Goal: Navigation & Orientation: Find specific page/section

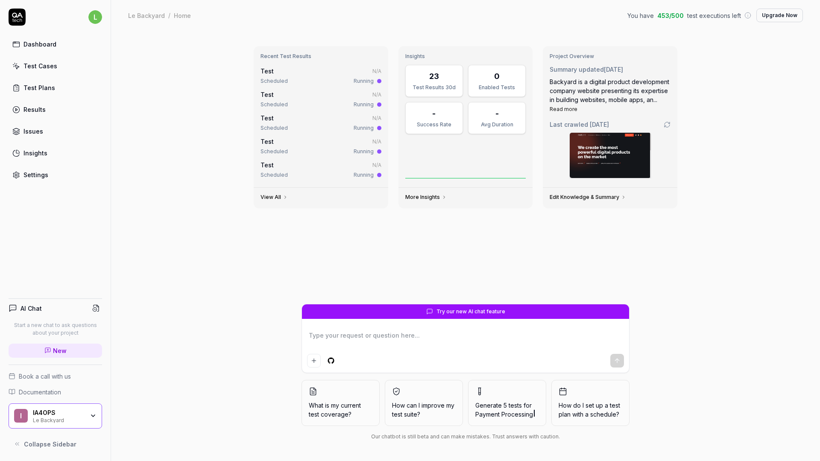
click at [35, 71] on link "Test Cases" at bounding box center [56, 66] width 94 height 17
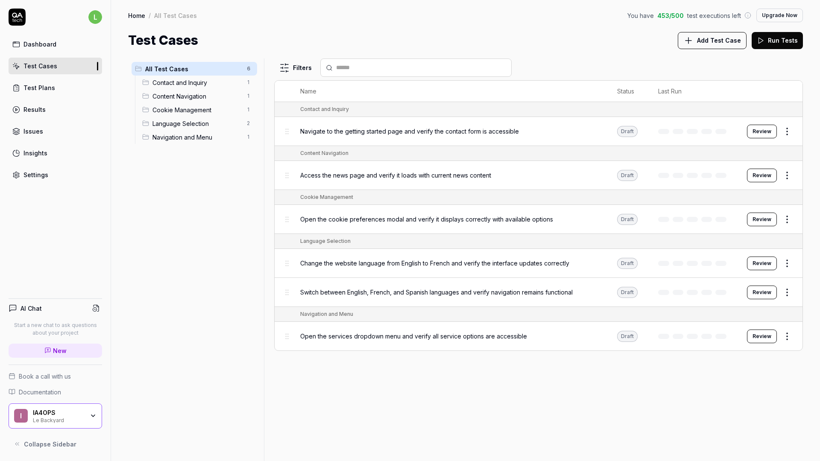
click at [48, 89] on div "Test Plans" at bounding box center [39, 87] width 32 height 9
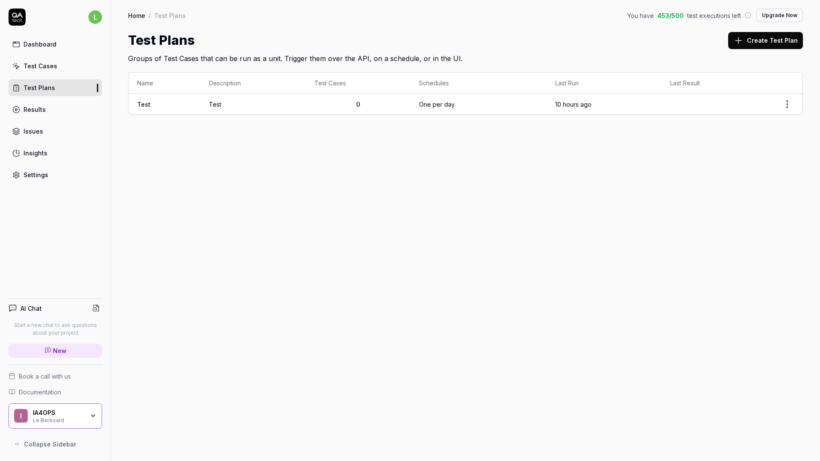
click at [193, 216] on div "Home / Test Plans You have 453 / 500 test executions left Upgrade Now Home / Te…" at bounding box center [465, 230] width 709 height 461
click at [61, 414] on div "IA4OPS" at bounding box center [58, 413] width 51 height 8
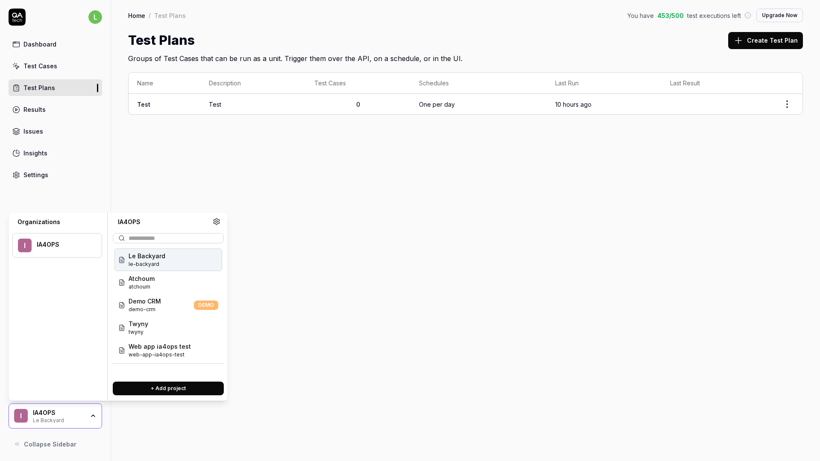
click at [162, 266] on span "le-backyard" at bounding box center [147, 264] width 37 height 8
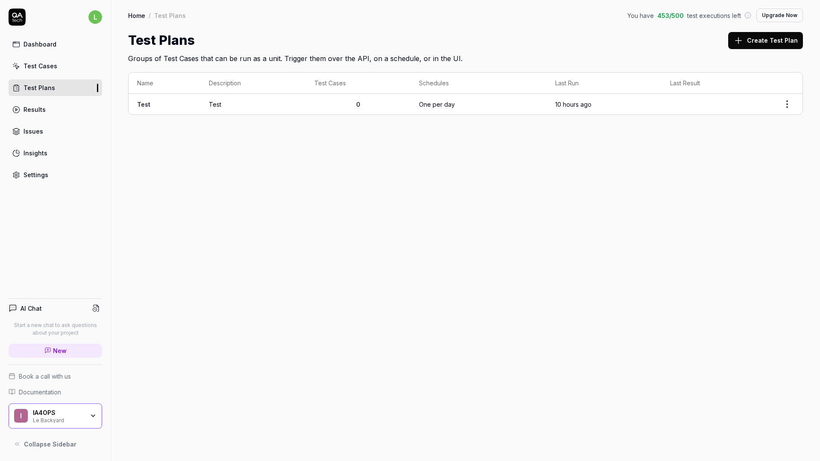
click at [41, 410] on div "IA4OPS" at bounding box center [58, 413] width 51 height 8
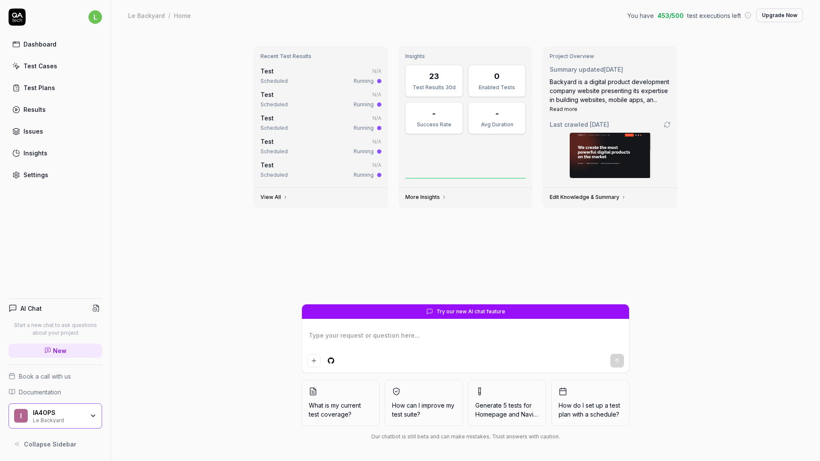
click at [41, 412] on div "IA4OPS" at bounding box center [58, 413] width 51 height 8
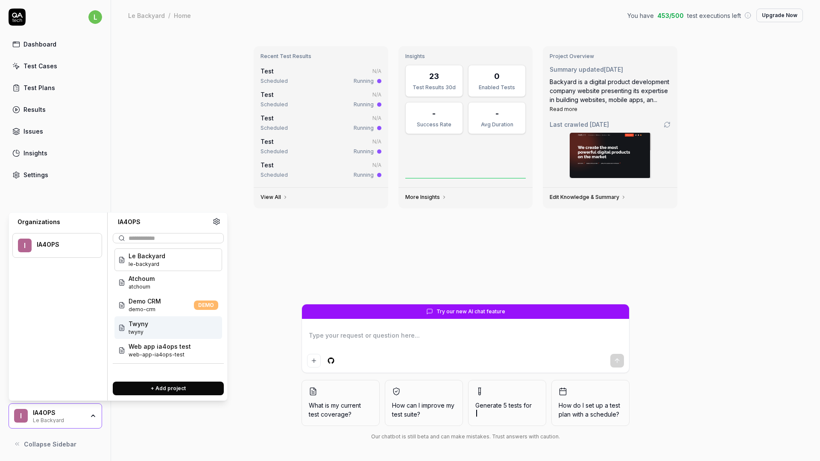
click at [164, 334] on div "Twyny twyny" at bounding box center [168, 327] width 108 height 23
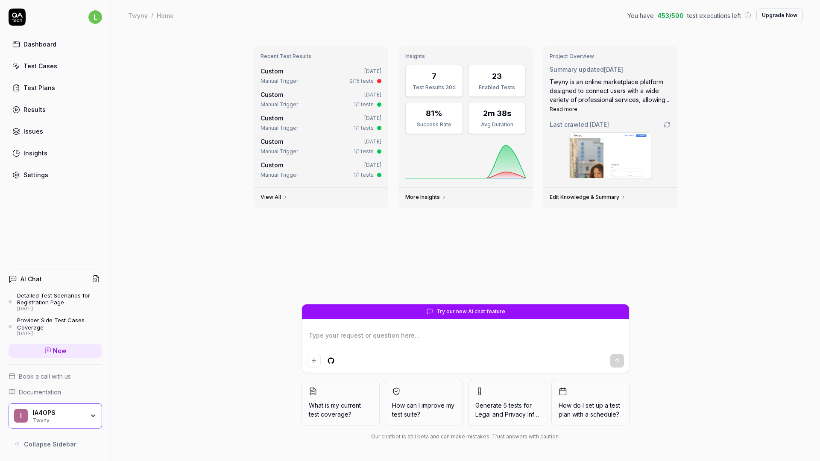
type textarea "*"
click at [32, 110] on div "Results" at bounding box center [34, 109] width 22 height 9
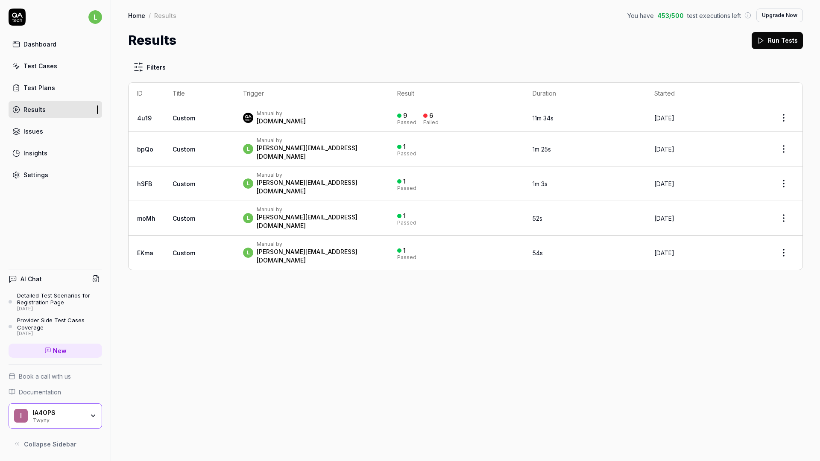
click at [255, 403] on div "Filters ID Title Trigger Result Duration Started 4u19 Custom Manual by [DOMAIN_…" at bounding box center [465, 255] width 709 height 411
